Goal: Information Seeking & Learning: Learn about a topic

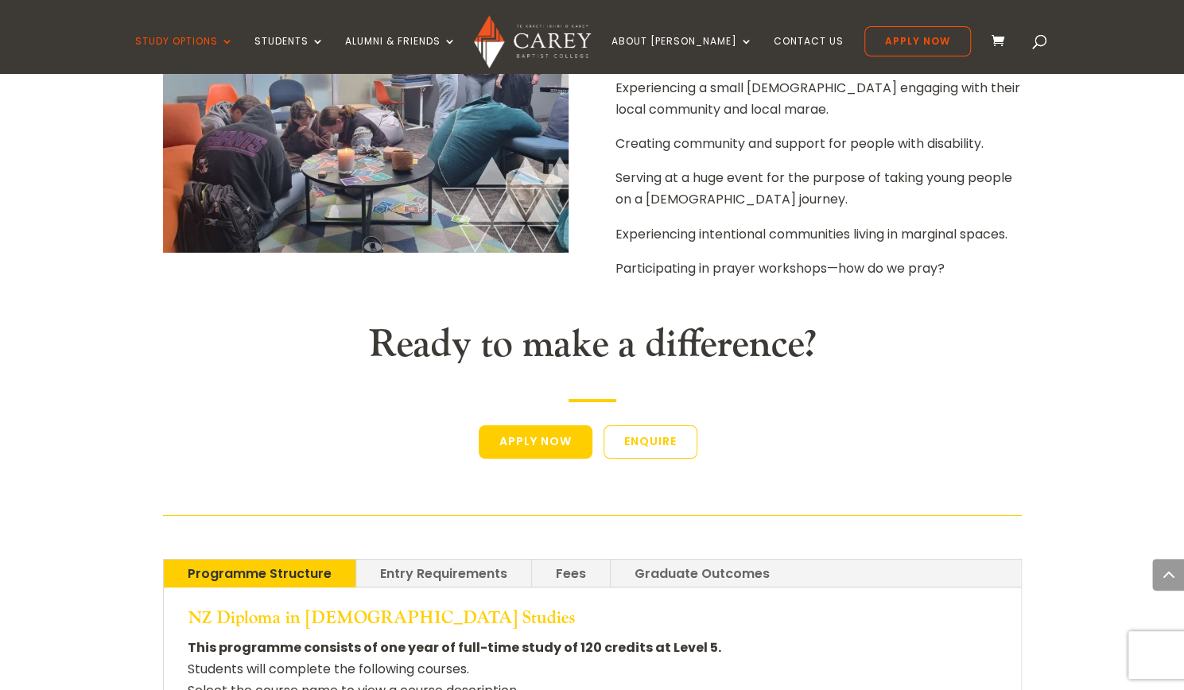
scroll to position [3218, 0]
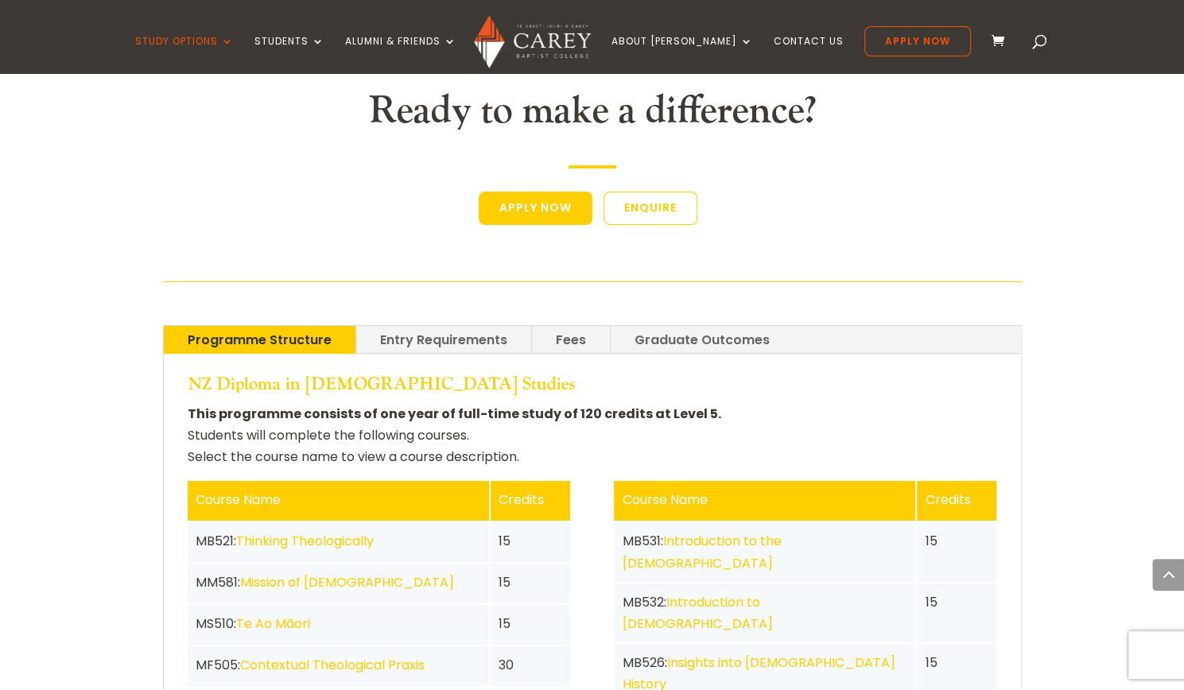
click at [424, 326] on link "Entry Requirements" at bounding box center [443, 340] width 175 height 28
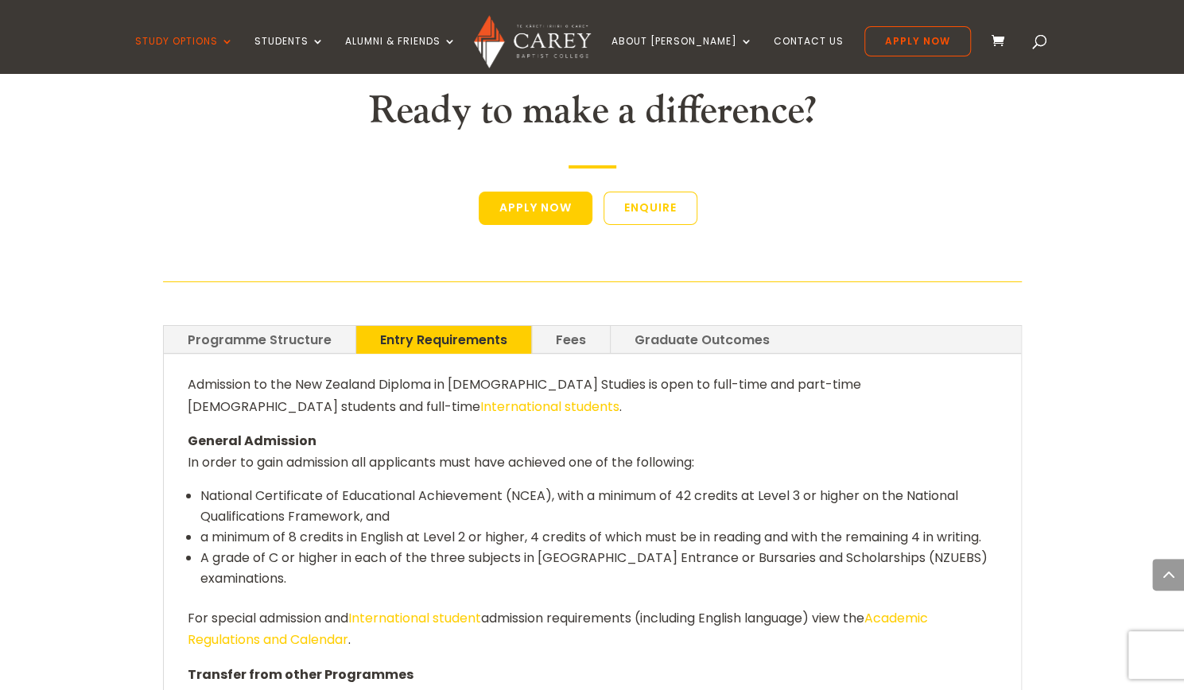
click at [548, 304] on div "Programme Structure Entry Requirements Fees Graduate Outcomes NZ Diploma in [DE…" at bounding box center [592, 564] width 859 height 521
click at [559, 326] on link "Fees" at bounding box center [571, 340] width 78 height 28
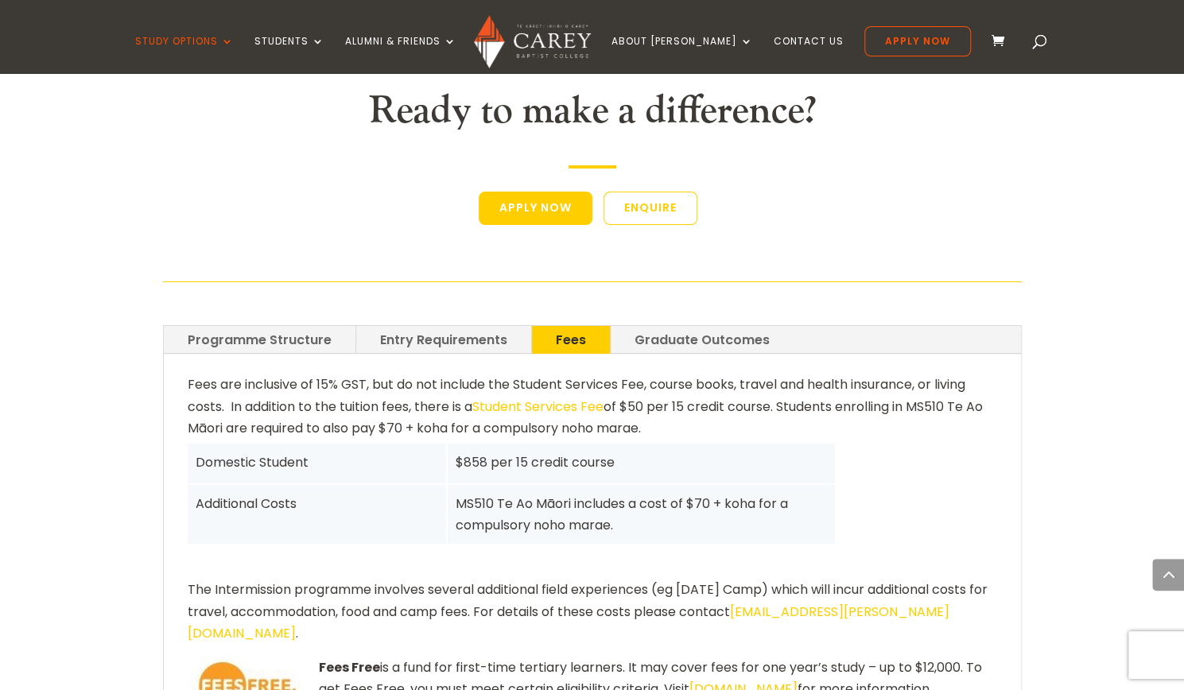
click at [254, 326] on link "Programme Structure" at bounding box center [260, 340] width 192 height 28
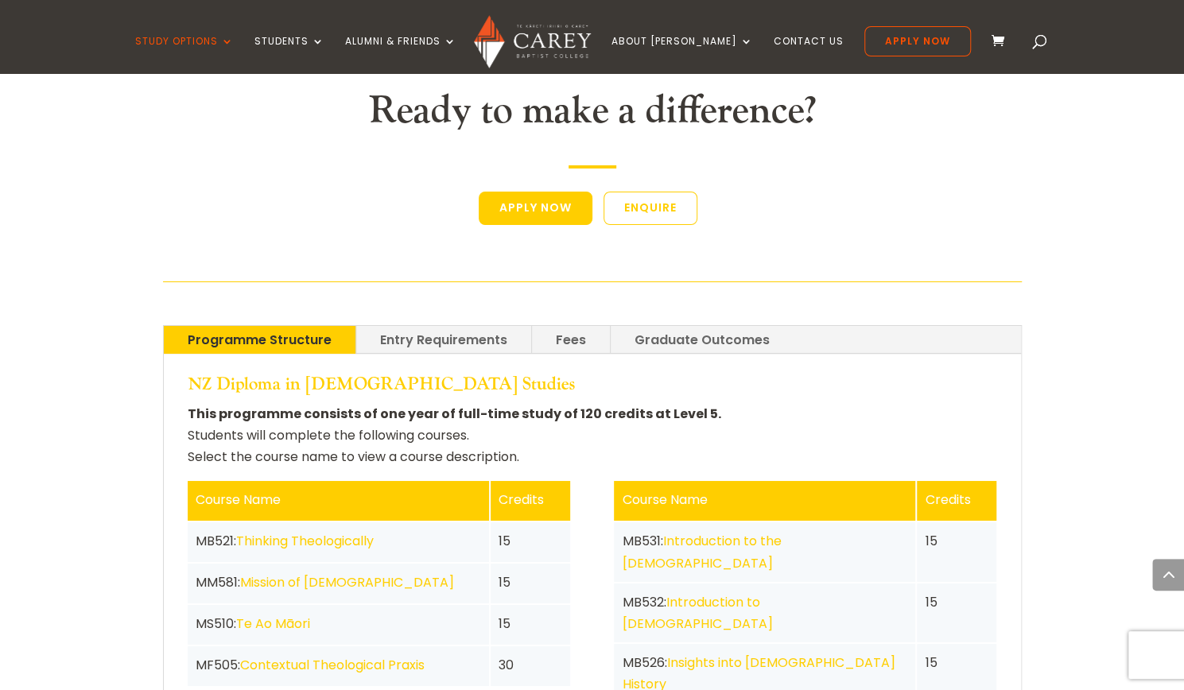
click at [573, 326] on link "Fees" at bounding box center [571, 340] width 78 height 28
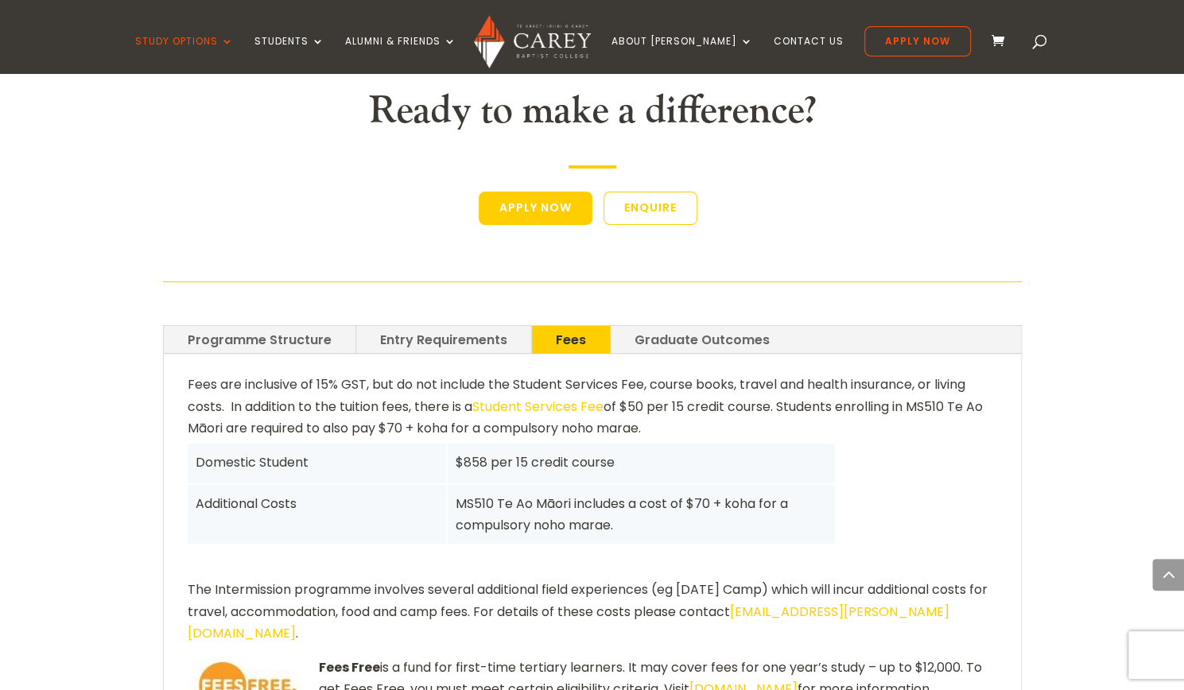
click at [265, 326] on link "Programme Structure" at bounding box center [260, 340] width 192 height 28
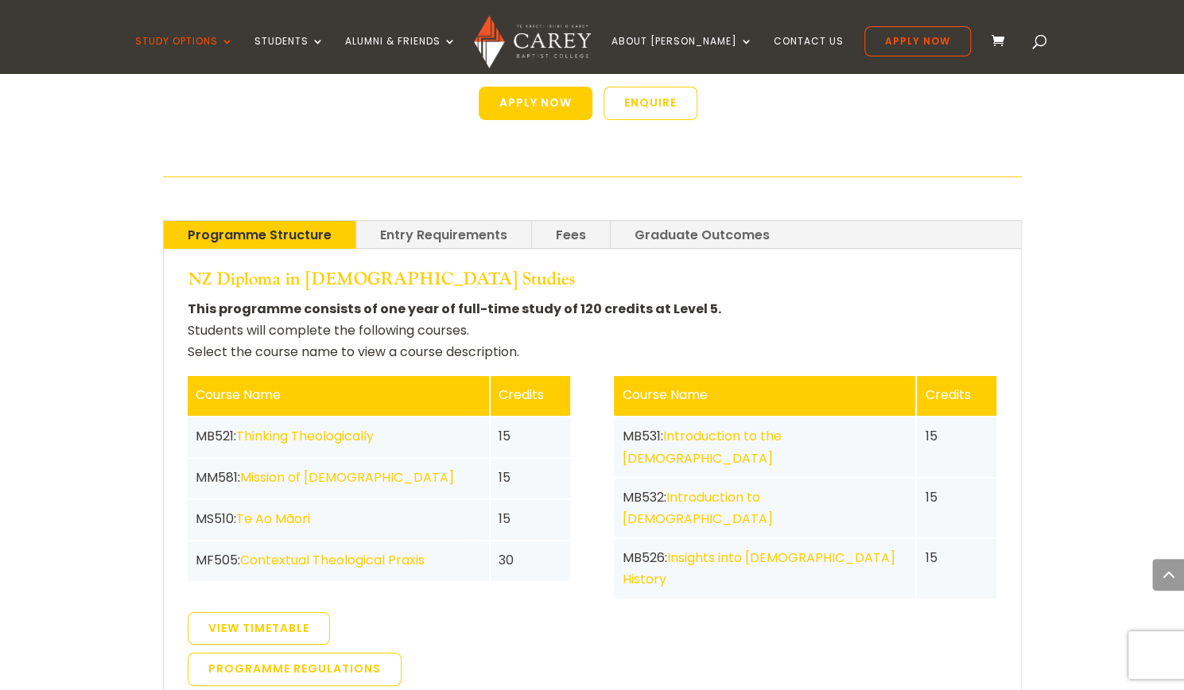
scroll to position [3332, 0]
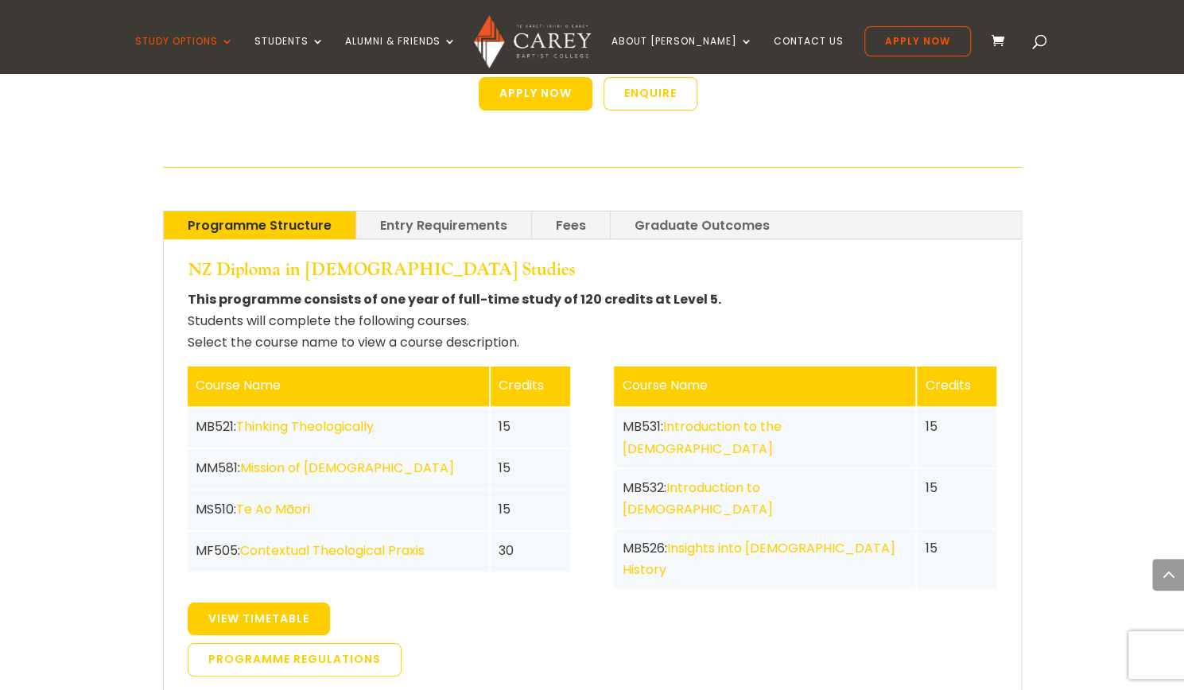
click at [285, 603] on link "View Timetable" at bounding box center [259, 619] width 142 height 33
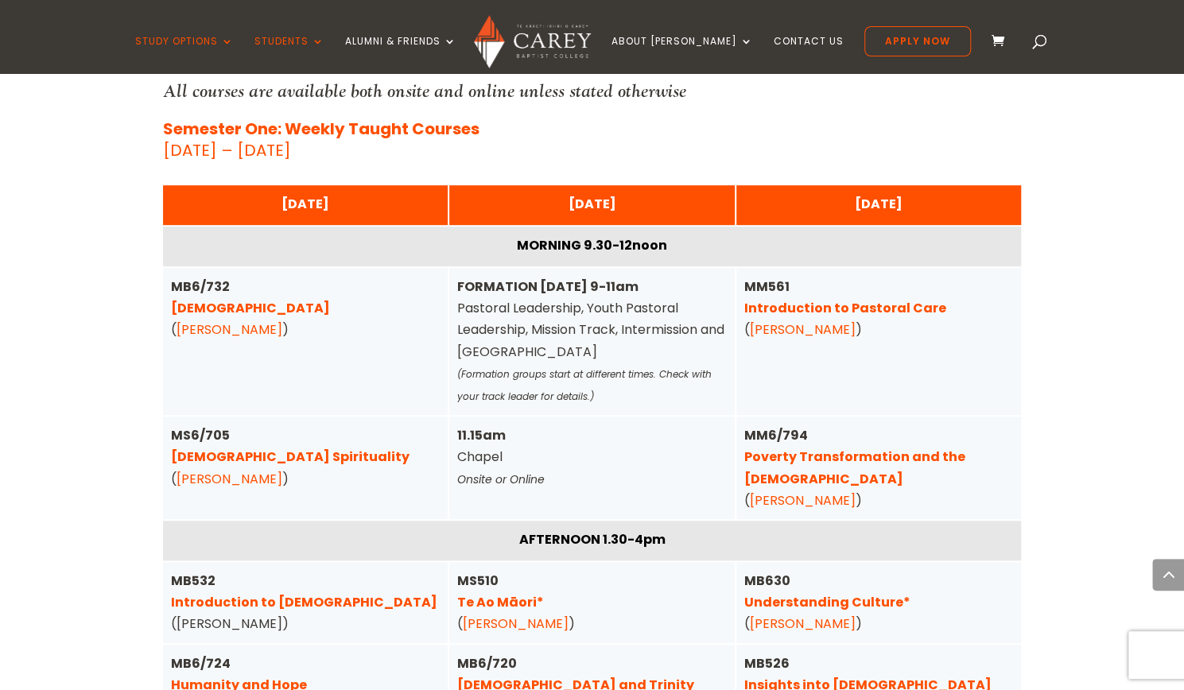
scroll to position [3982, 0]
